Goal: Book appointment/travel/reservation

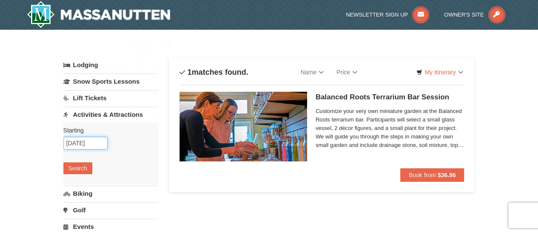
click at [87, 140] on input "[DATE]" at bounding box center [85, 143] width 44 height 13
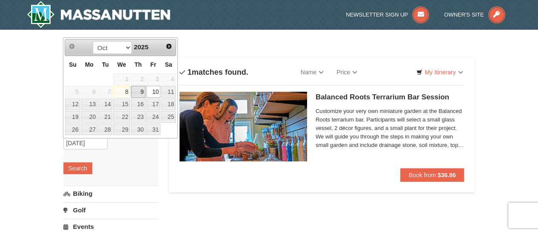
click at [138, 93] on link "9" at bounding box center [138, 92] width 14 height 12
type input "[DATE]"
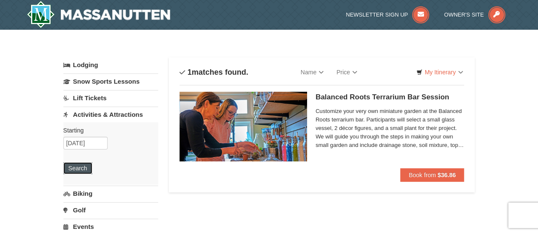
click at [83, 165] on button "Search" at bounding box center [77, 168] width 29 height 12
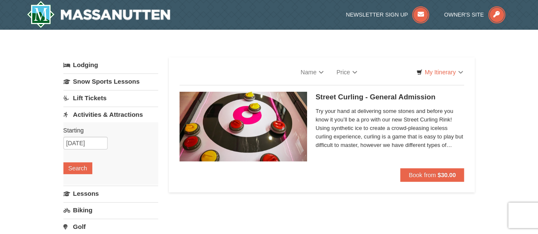
select select "10"
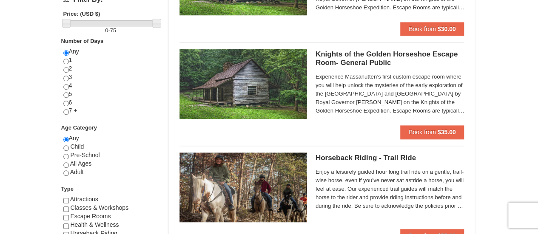
scroll to position [340, 0]
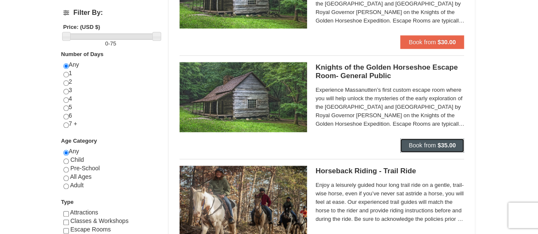
click at [438, 140] on button "Book from $35.00" at bounding box center [432, 146] width 64 height 14
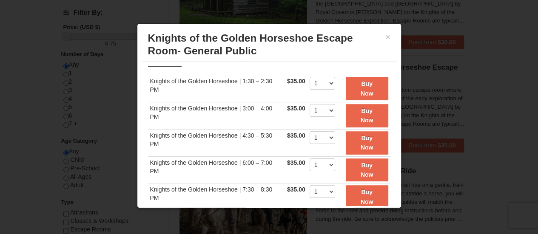
scroll to position [0, 0]
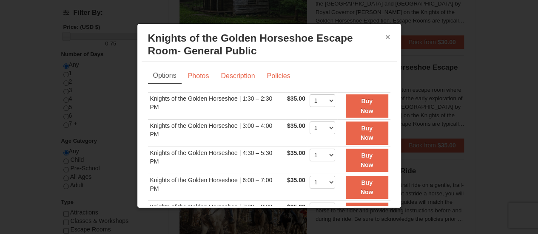
click at [385, 37] on button "×" at bounding box center [387, 37] width 5 height 9
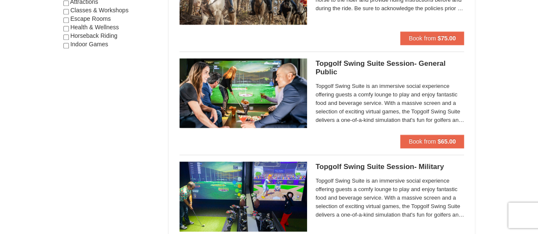
scroll to position [553, 0]
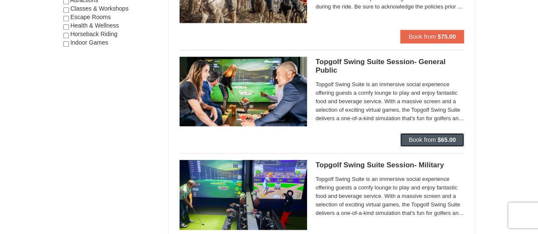
click at [427, 137] on span "Book from" at bounding box center [422, 140] width 27 height 7
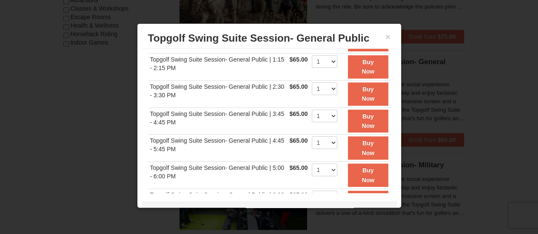
scroll to position [0, 0]
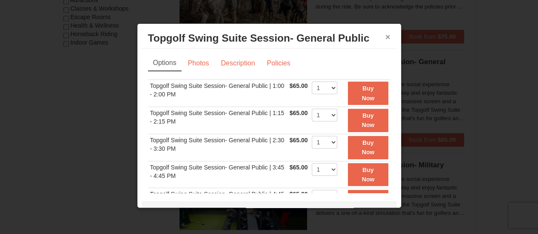
click at [385, 36] on button "×" at bounding box center [387, 37] width 5 height 9
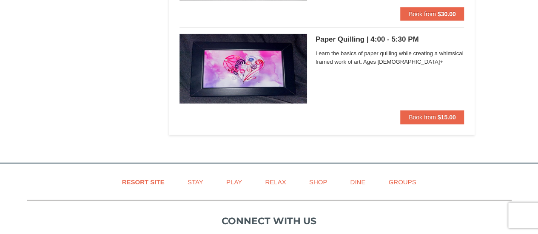
scroll to position [2552, 0]
